Goal: Task Accomplishment & Management: Use online tool/utility

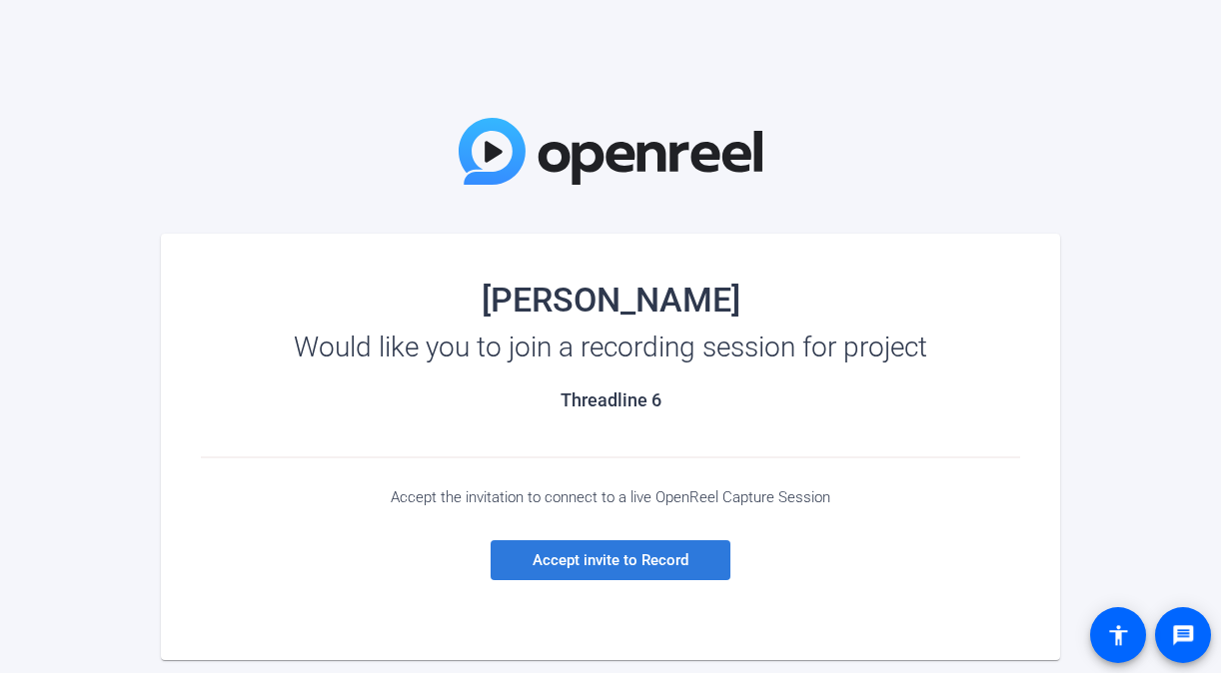
click at [583, 549] on span at bounding box center [610, 560] width 240 height 48
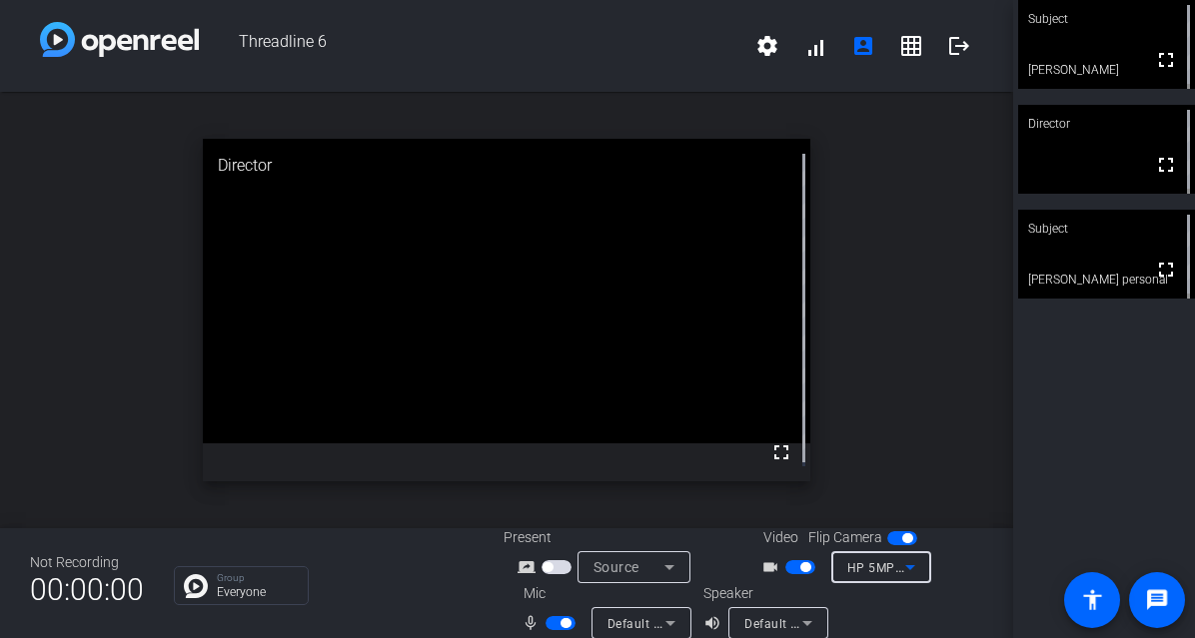
click at [858, 569] on span "HP 5MP Camera (30c9:00c1)" at bounding box center [933, 567] width 172 height 16
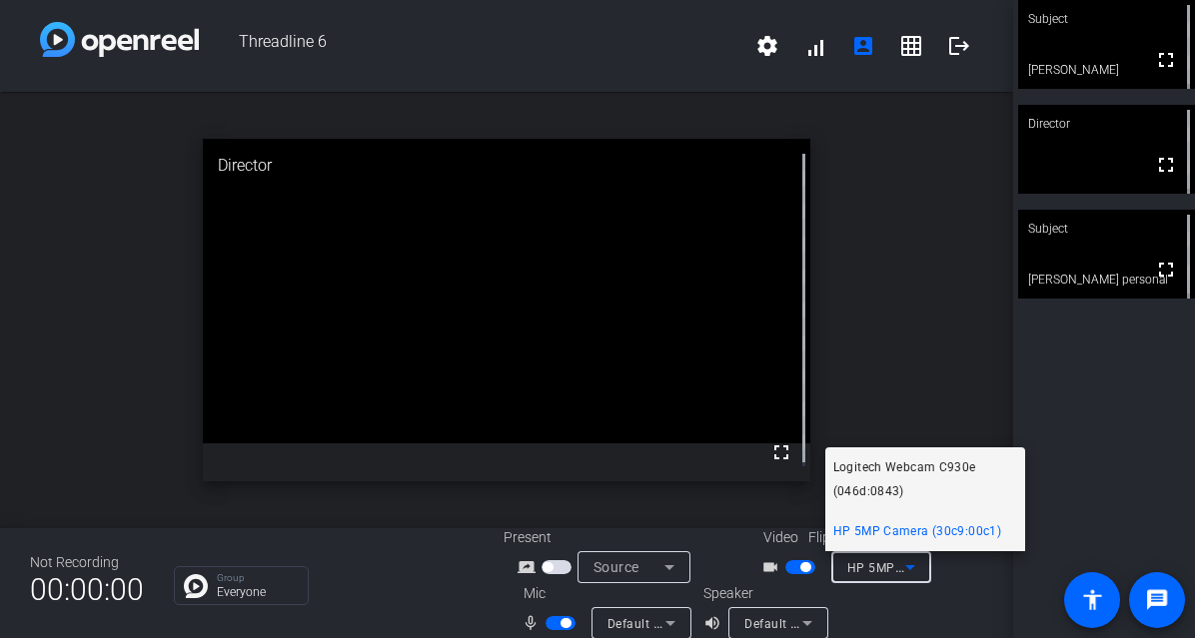
click at [877, 463] on span "Logitech Webcam C930e (046d:0843)" at bounding box center [925, 480] width 184 height 48
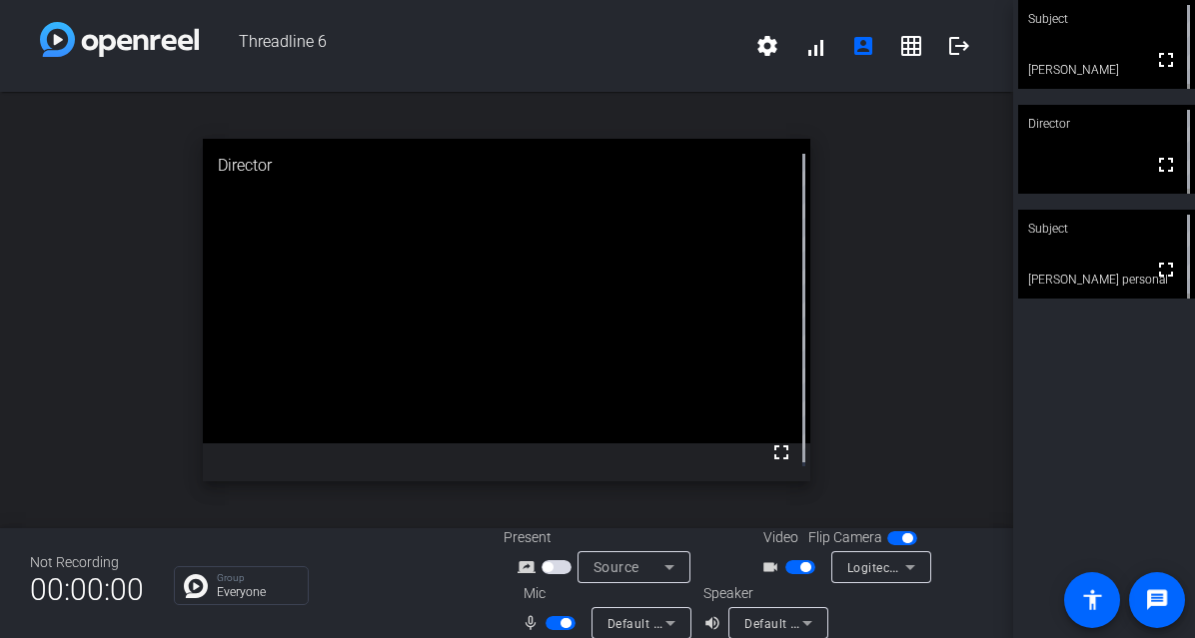
click at [111, 289] on div "open_in_new Director fullscreen" at bounding box center [506, 310] width 1013 height 437
click at [560, 623] on span "button" at bounding box center [565, 623] width 10 height 10
click at [559, 624] on span "button" at bounding box center [560, 623] width 30 height 14
click at [560, 624] on span "button" at bounding box center [565, 623] width 10 height 10
click at [387, 638] on html "Accessibility Screen-Reader Guide, Feedback, and Issue Reporting | New window T…" at bounding box center [597, 319] width 1195 height 638
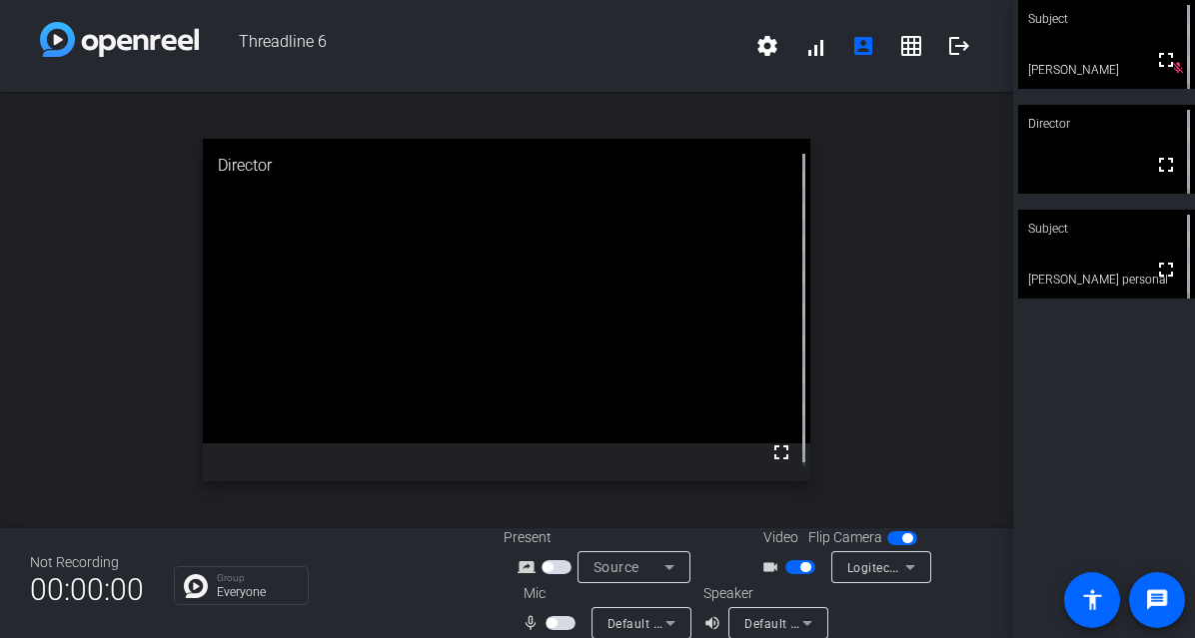
click at [551, 618] on span "button" at bounding box center [551, 623] width 10 height 10
click at [130, 360] on div "open_in_new Subject fullscreen [PERSON_NAME] personal" at bounding box center [506, 310] width 1013 height 437
click at [638, 615] on div "Default - Microphone (2- Logitech Webcam C930e) (046d:0843)" at bounding box center [636, 623] width 58 height 25
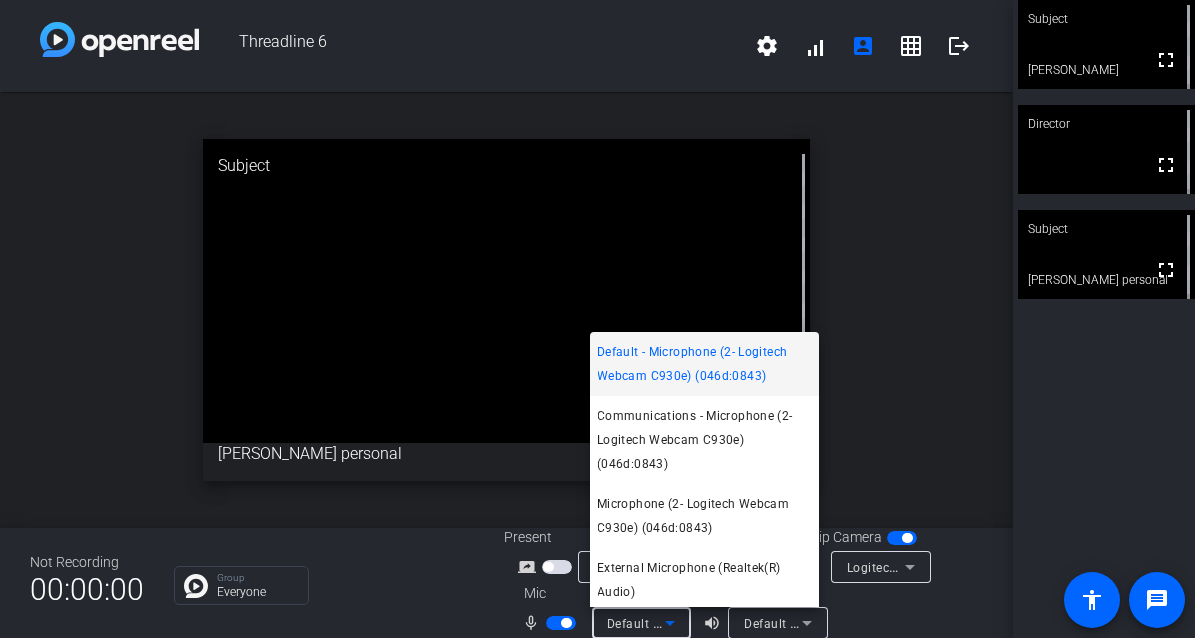
click at [455, 572] on div at bounding box center [597, 319] width 1195 height 638
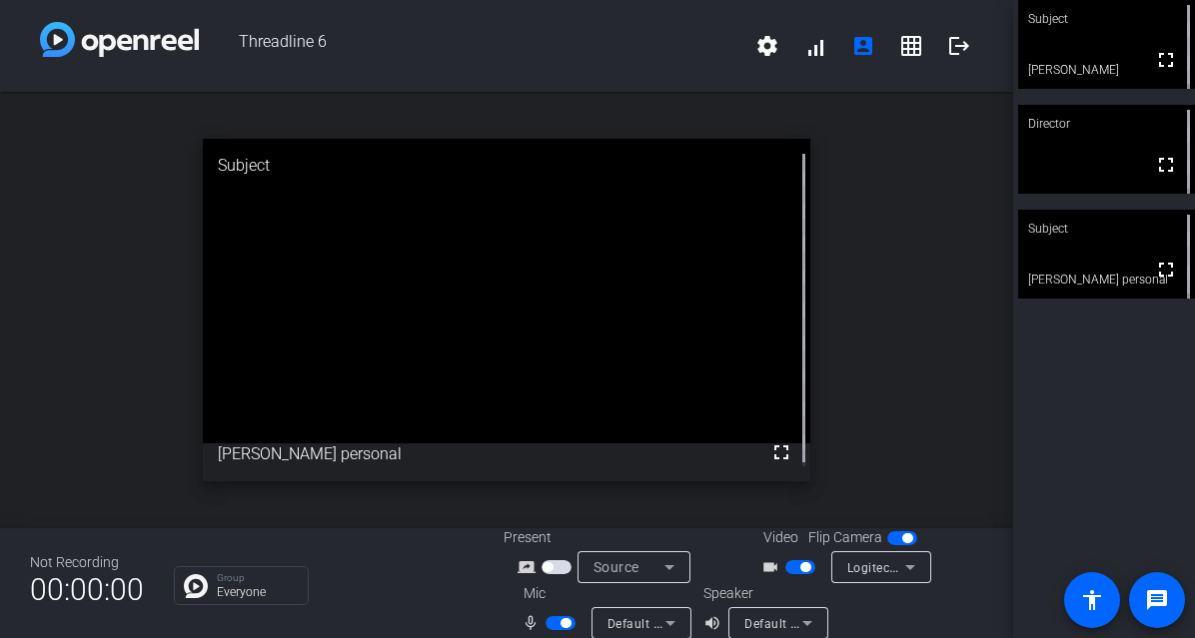
click at [626, 615] on div "Default - Microphone (2- Logitech Webcam C930e) (046d:0843)" at bounding box center [636, 623] width 58 height 25
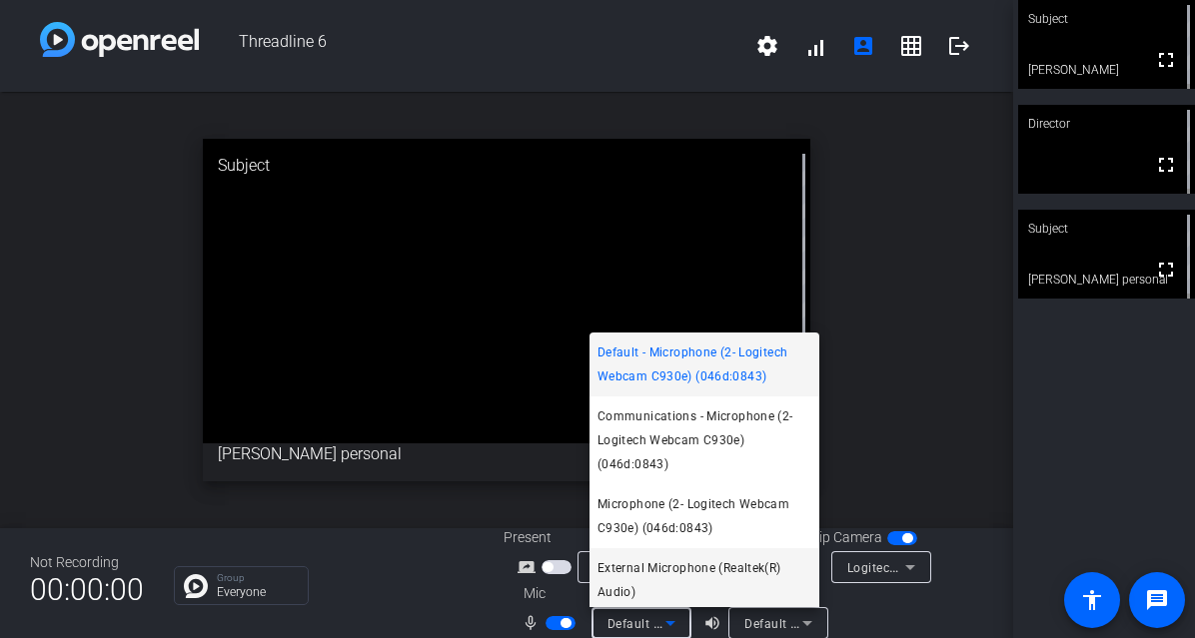
click at [643, 564] on span "External Microphone (Realtek(R) Audio)" at bounding box center [704, 580] width 214 height 48
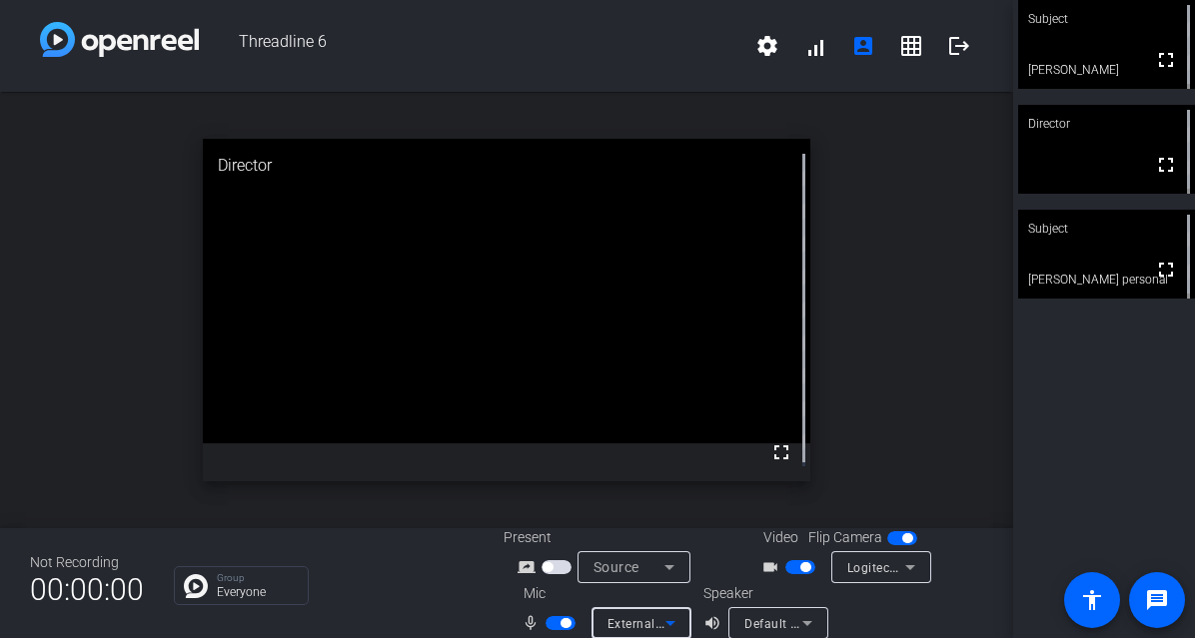
click at [624, 614] on div "External Microphone (Realtek(R) Audio)" at bounding box center [636, 623] width 58 height 25
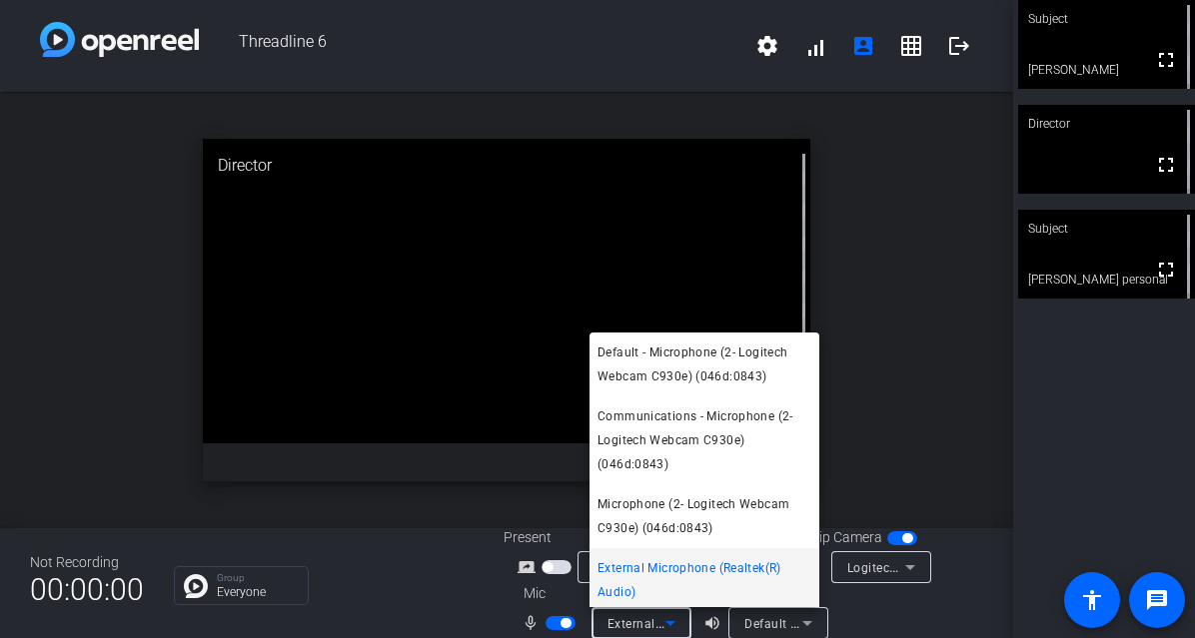
scroll to position [5, 0]
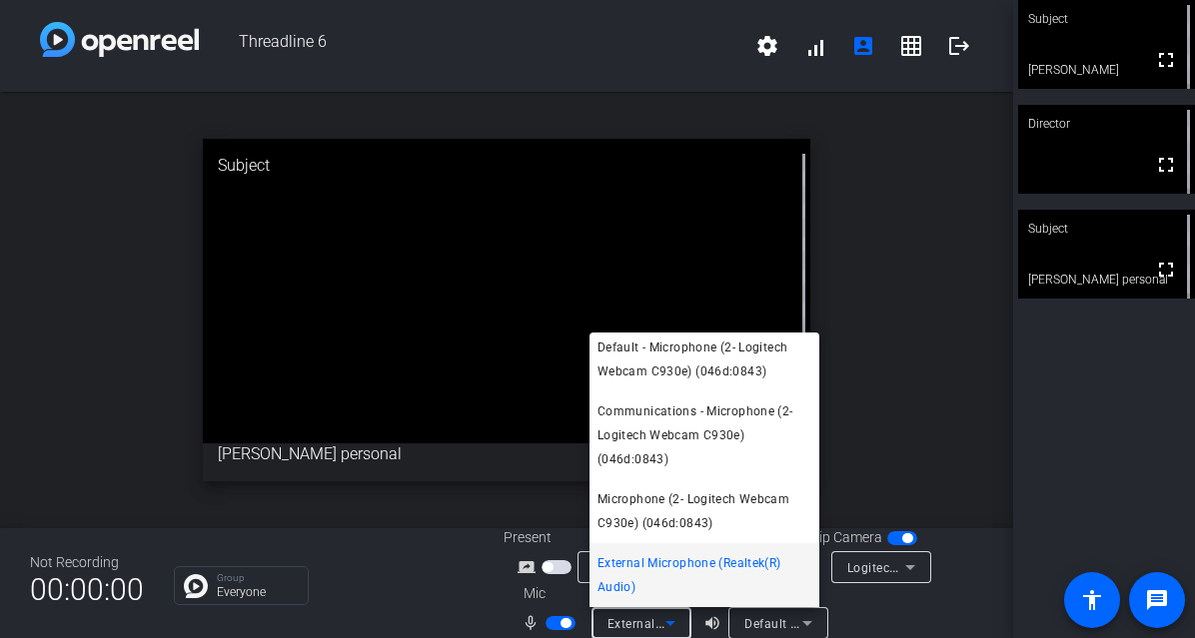
click at [416, 542] on div at bounding box center [597, 319] width 1195 height 638
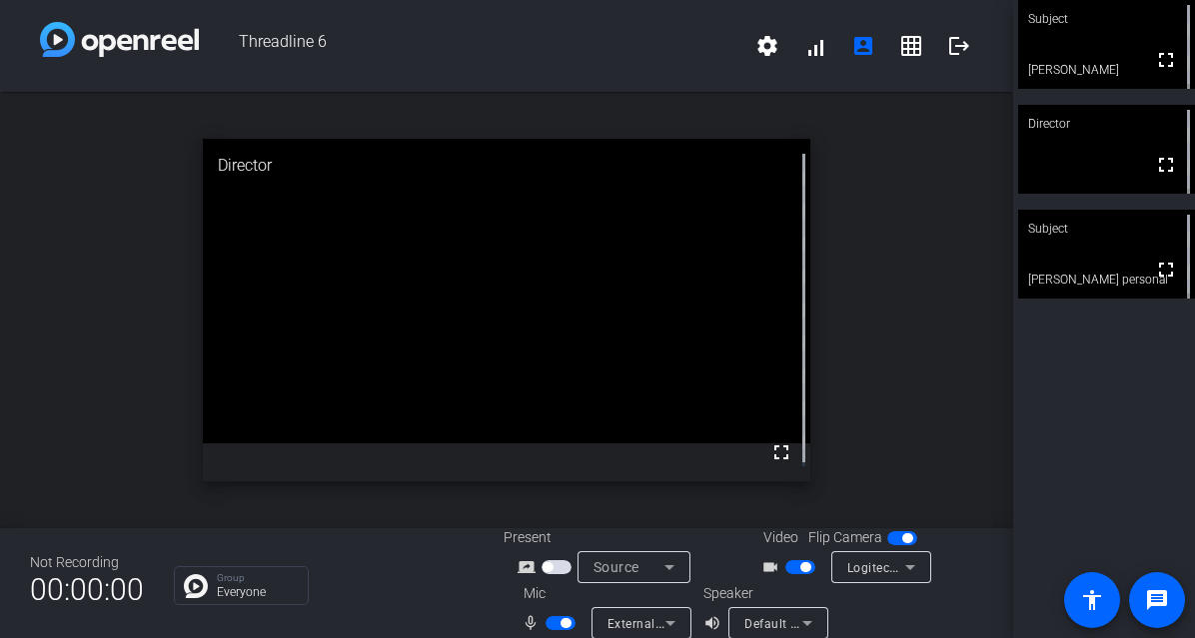
click at [653, 615] on span "External Microphone (Realtek(R) Audio)" at bounding box center [722, 623] width 230 height 16
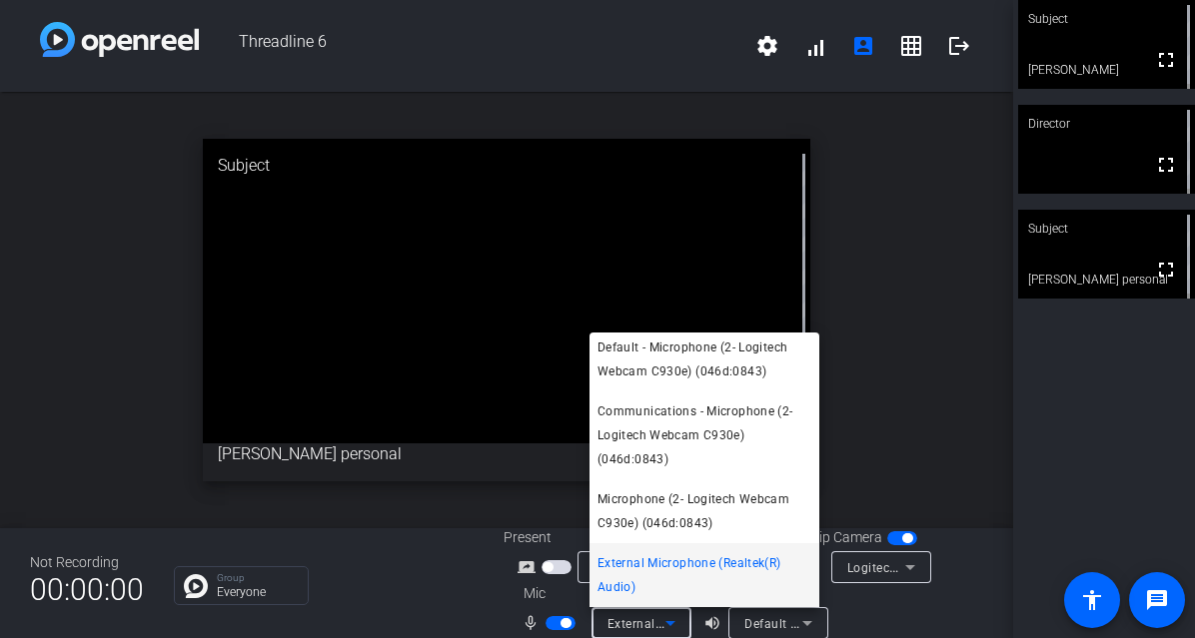
click at [881, 344] on div at bounding box center [597, 319] width 1195 height 638
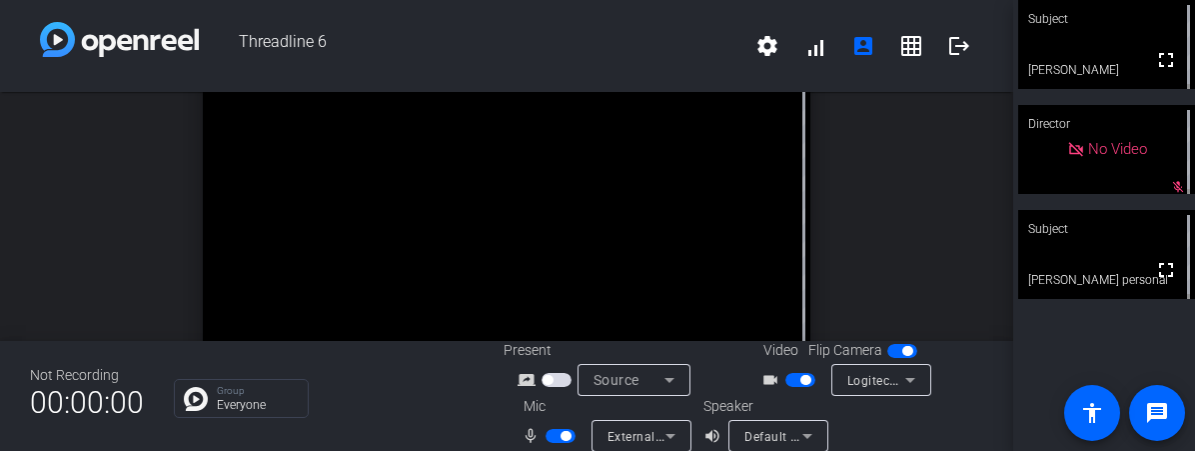
click at [986, 234] on div "open_in_new Subject fullscreen [PERSON_NAME] personal" at bounding box center [506, 216] width 1013 height 249
click at [960, 244] on div "open_in_new Subject fullscreen [PERSON_NAME] personal" at bounding box center [506, 216] width 1013 height 249
click at [949, 200] on div "open_in_new Subject fullscreen [PERSON_NAME] personal" at bounding box center [506, 216] width 1013 height 249
click at [913, 199] on div "open_in_new Subject fullscreen [PERSON_NAME] personal" at bounding box center [506, 216] width 1013 height 249
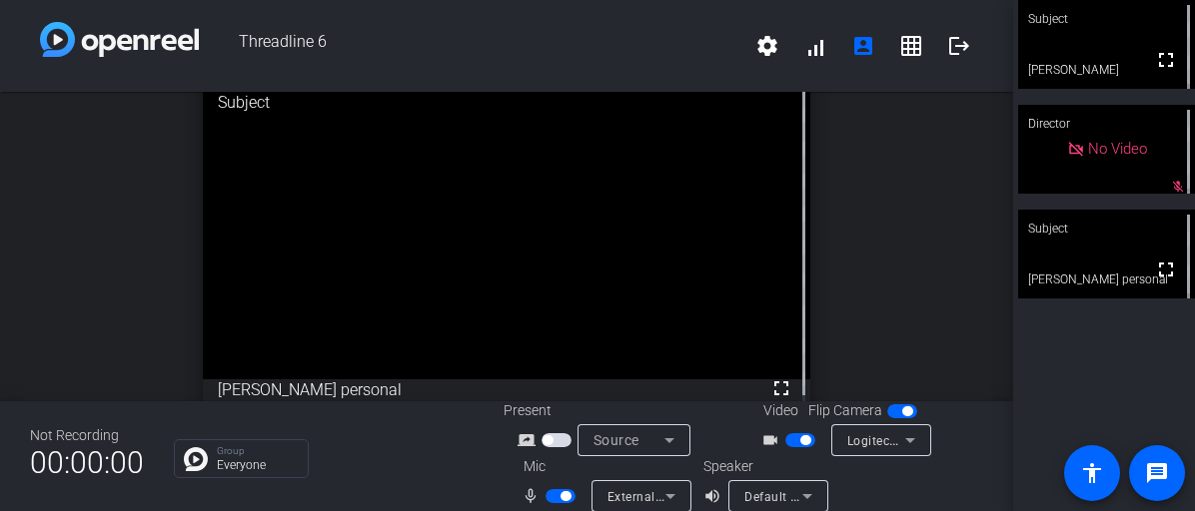
click at [900, 156] on div "open_in_new Subject fullscreen [PERSON_NAME] personal" at bounding box center [506, 247] width 1013 height 310
click at [846, 185] on div "open_in_new Subject fullscreen [PERSON_NAME] personal" at bounding box center [506, 247] width 1013 height 310
click at [907, 267] on div "open_in_new Subject fullscreen [PERSON_NAME] personal" at bounding box center [506, 247] width 1013 height 310
click at [869, 201] on div "open_in_new Subject fullscreen [PERSON_NAME] personal" at bounding box center [506, 247] width 1013 height 310
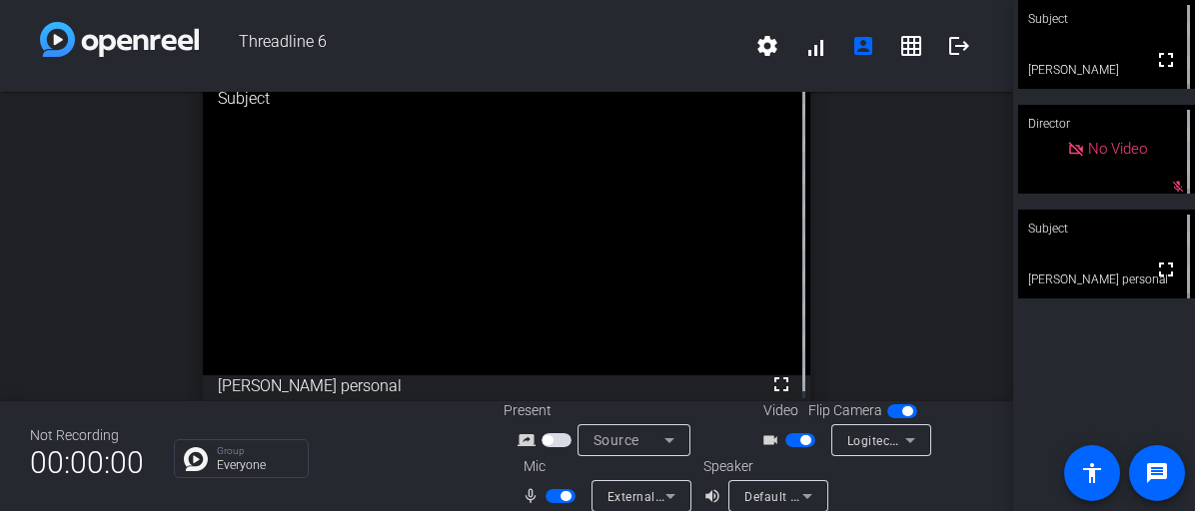
scroll to position [0, 0]
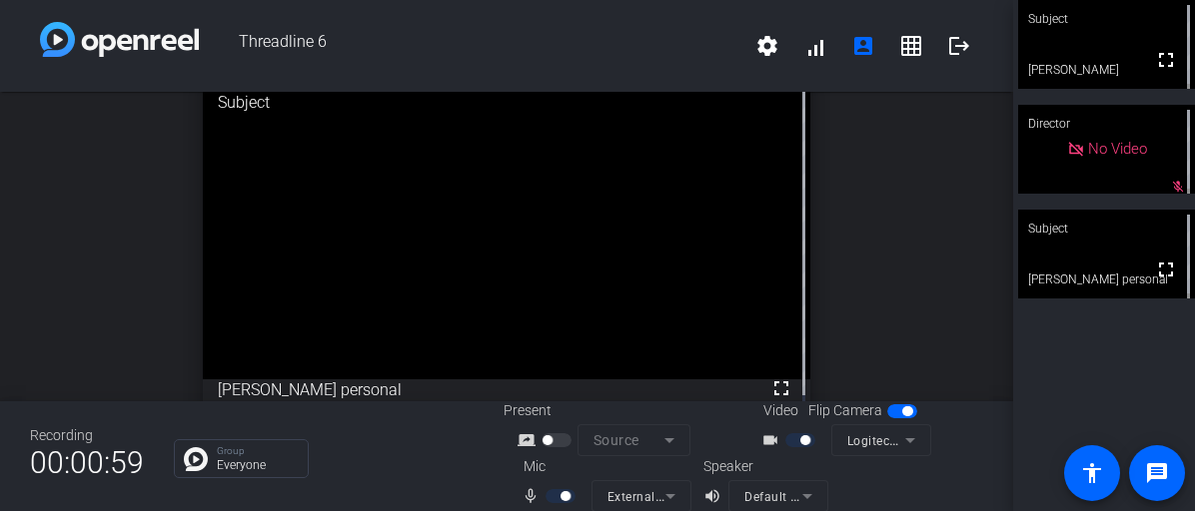
drag, startPoint x: 849, startPoint y: 266, endPoint x: 840, endPoint y: 257, distance: 12.7
click at [849, 266] on div "open_in_new Subject fullscreen [PERSON_NAME] personal" at bounding box center [506, 247] width 1013 height 310
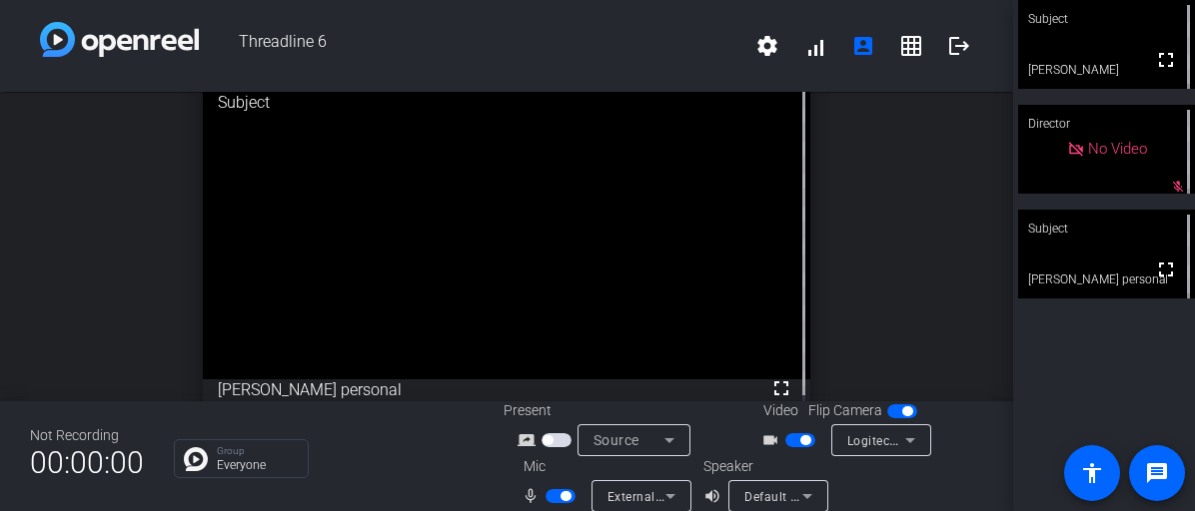
click at [851, 262] on div "open_in_new Subject fullscreen [PERSON_NAME] personal" at bounding box center [506, 247] width 1013 height 310
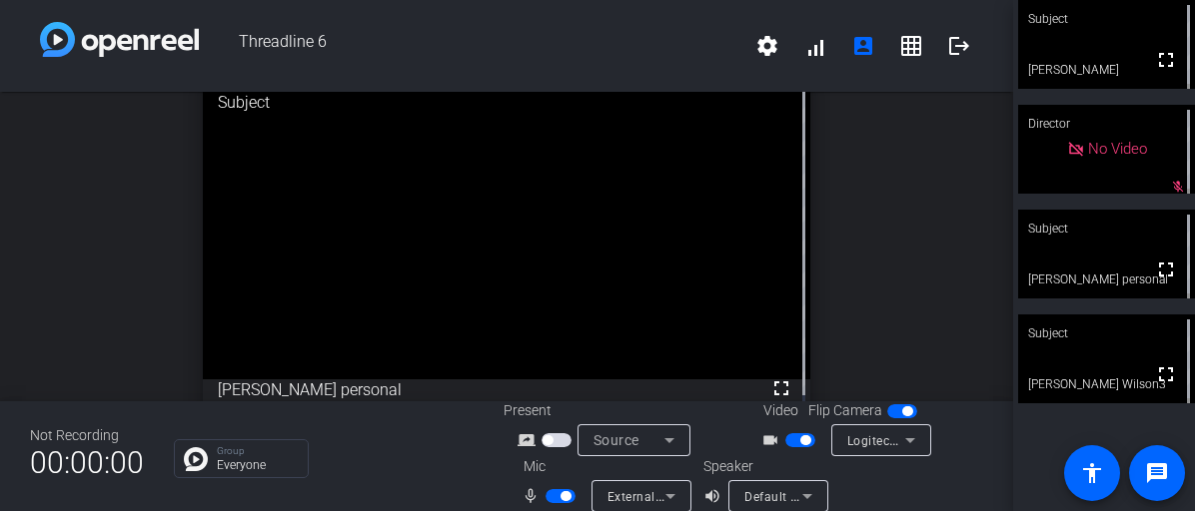
click at [896, 232] on div "open_in_new Subject fullscreen [PERSON_NAME] personal" at bounding box center [506, 247] width 1013 height 310
click at [64, 146] on div "open_in_new Subject fullscreen [PERSON_NAME] personal" at bounding box center [506, 247] width 1013 height 310
click at [935, 50] on span at bounding box center [959, 46] width 48 height 48
